Goal: Information Seeking & Learning: Learn about a topic

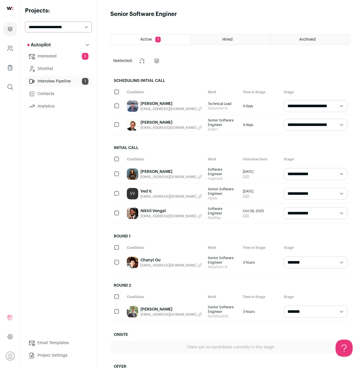
click at [163, 214] on span "[EMAIL_ADDRESS][DOMAIN_NAME]" at bounding box center [169, 216] width 56 height 5
click at [163, 214] on button "Copied email!" at bounding box center [153, 216] width 25 height 5
click at [159, 208] on link "Nikhil Vengal" at bounding box center [172, 211] width 62 height 6
click at [151, 307] on link "[PERSON_NAME]" at bounding box center [172, 310] width 62 height 6
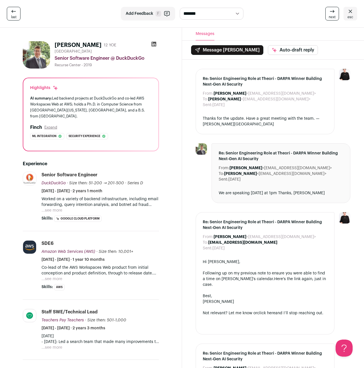
click at [40, 51] on img at bounding box center [36, 54] width 27 height 27
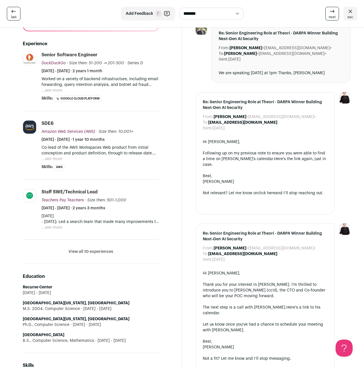
scroll to position [134, 0]
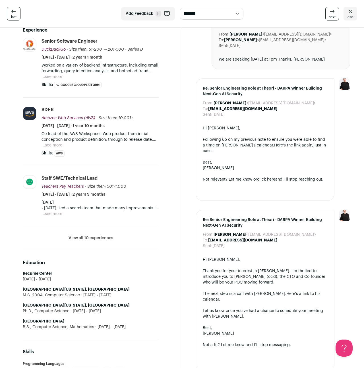
click at [95, 237] on button "View all 10 experiences" at bounding box center [91, 238] width 45 height 6
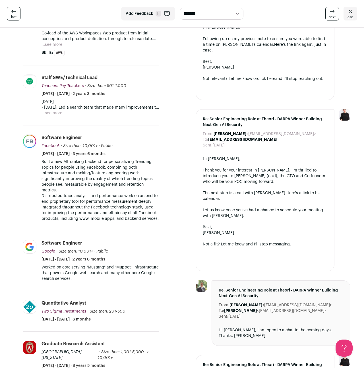
scroll to position [233, 0]
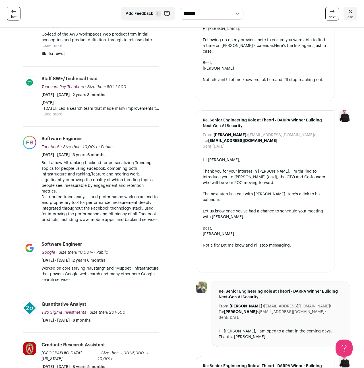
click at [73, 182] on p "Built a new ML ranking backend for personalizing Trending Topics for people usi…" at bounding box center [101, 177] width 118 height 34
drag, startPoint x: 73, startPoint y: 182, endPoint x: 143, endPoint y: 182, distance: 70.6
click at [143, 182] on p "Built a new ML ranking backend for personalizing Trending Topics for people usi…" at bounding box center [101, 177] width 118 height 34
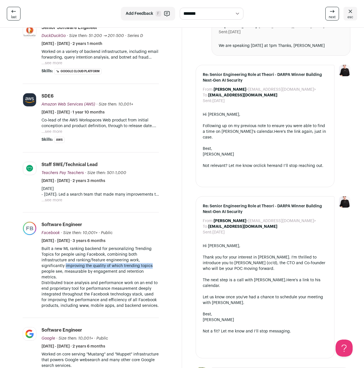
scroll to position [135, 0]
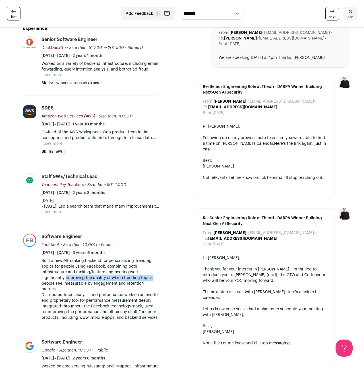
click at [54, 210] on button "...see more" at bounding box center [52, 212] width 21 height 6
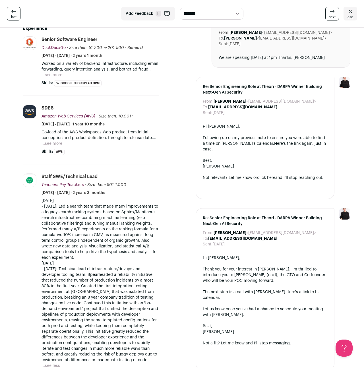
click at [51, 230] on p "[DATE] - [DATE]: Led a search team that made many improvements to a legacy sear…" at bounding box center [101, 229] width 118 height 63
click at [46, 151] on span "Skills:" at bounding box center [47, 152] width 11 height 6
click at [47, 145] on button "...see more" at bounding box center [52, 144] width 21 height 6
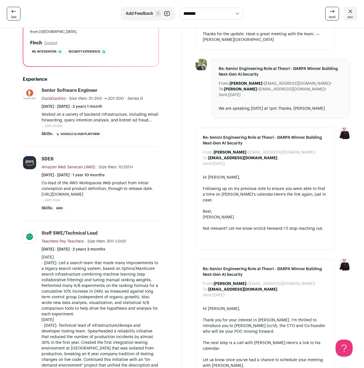
scroll to position [83, 0]
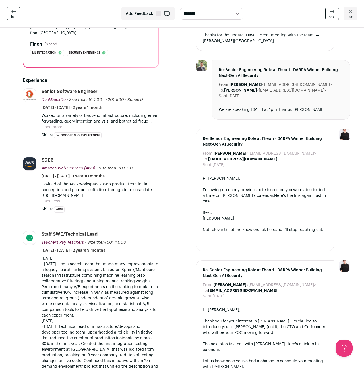
click at [52, 127] on button "...see more" at bounding box center [52, 127] width 21 height 6
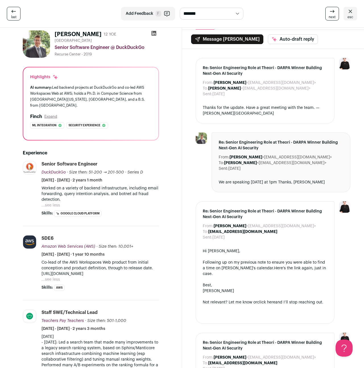
scroll to position [0, 0]
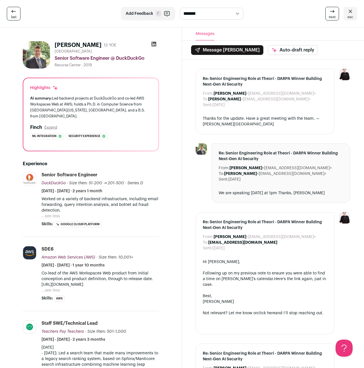
click at [49, 128] on button "Expand" at bounding box center [50, 127] width 13 height 5
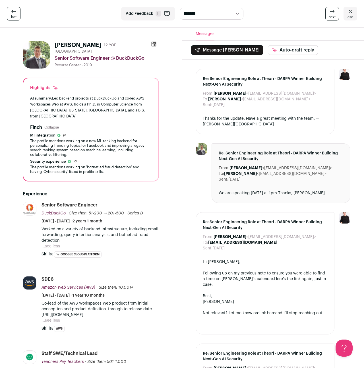
click at [32, 127] on h2 "Finch" at bounding box center [36, 127] width 12 height 7
drag, startPoint x: 54, startPoint y: 65, endPoint x: 91, endPoint y: 65, distance: 36.1
click at [91, 65] on div "Recurse Center - 2019" at bounding box center [107, 65] width 104 height 5
click at [133, 67] on div "Recurse Center - 2019" at bounding box center [107, 65] width 104 height 5
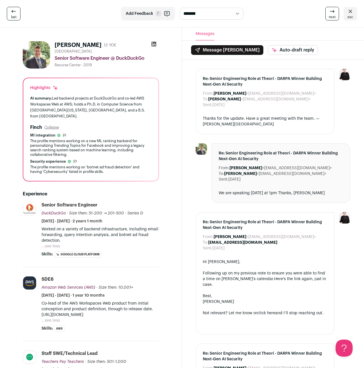
click at [154, 45] on icon at bounding box center [154, 44] width 6 height 6
click at [351, 14] on icon at bounding box center [350, 11] width 7 height 7
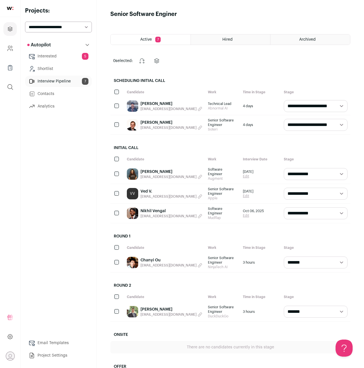
scroll to position [19, 0]
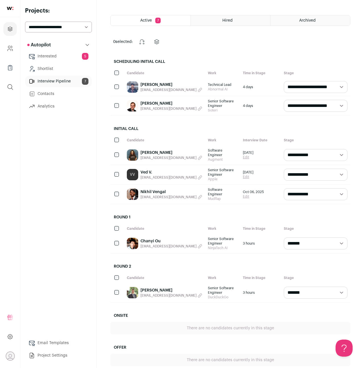
click at [148, 238] on link "Chanyi Ou" at bounding box center [172, 241] width 62 height 6
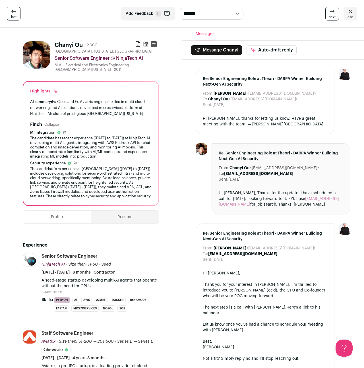
click at [32, 124] on h2 "Finch" at bounding box center [36, 124] width 12 height 7
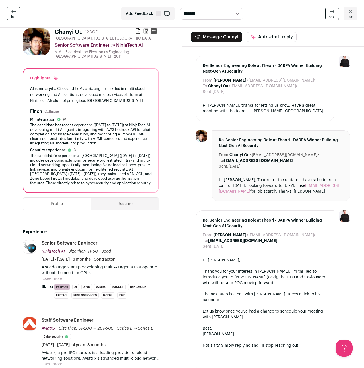
scroll to position [13, 0]
click at [118, 201] on button "Resume" at bounding box center [125, 204] width 68 height 13
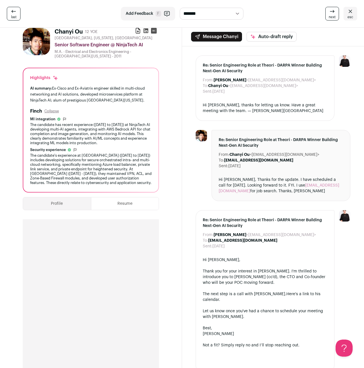
click at [71, 202] on button "Profile" at bounding box center [57, 204] width 68 height 13
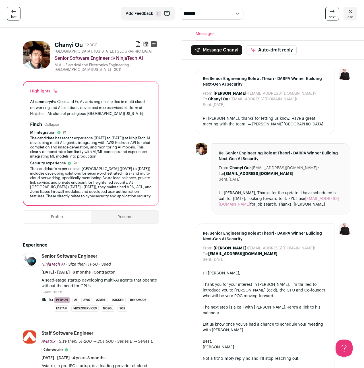
click at [117, 215] on button "Resume" at bounding box center [125, 217] width 68 height 13
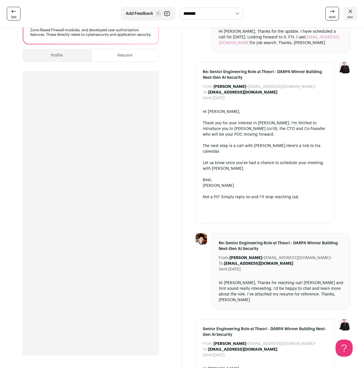
scroll to position [163, 0]
